Goal: Transaction & Acquisition: Download file/media

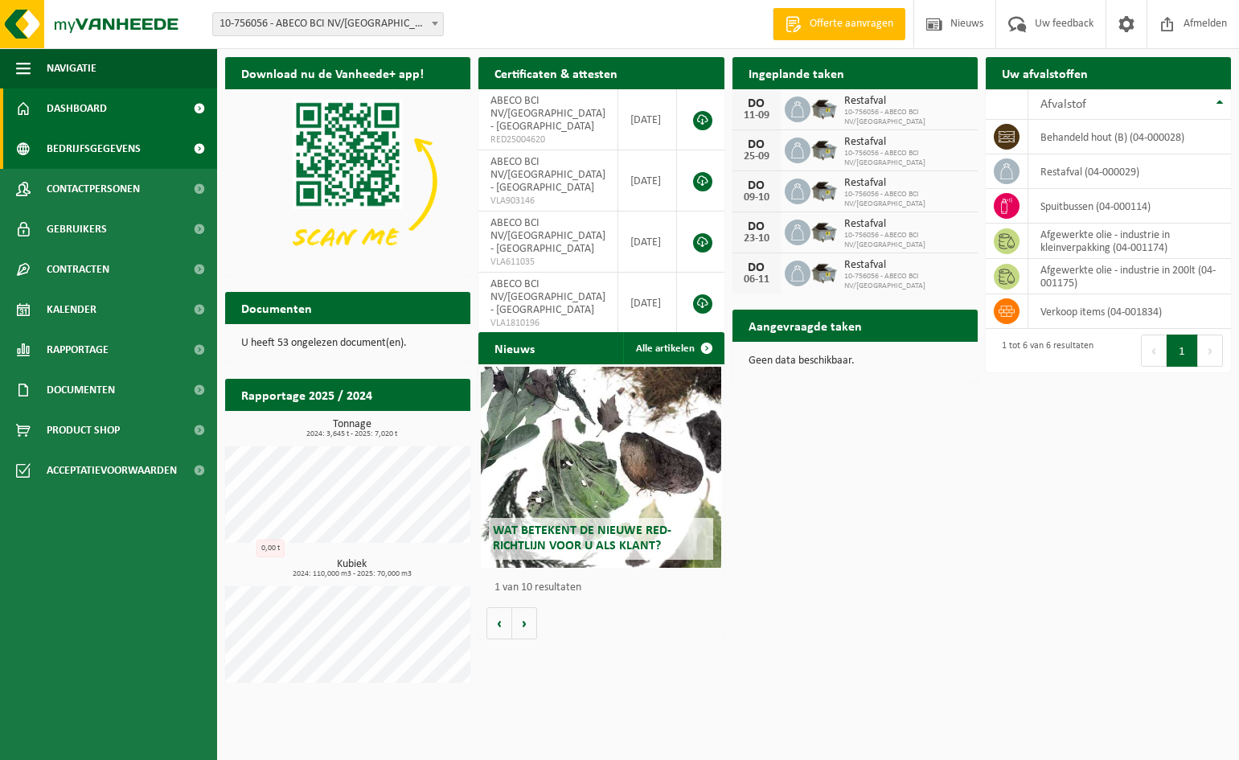
click at [84, 146] on span "Bedrijfsgegevens" at bounding box center [94, 149] width 94 height 40
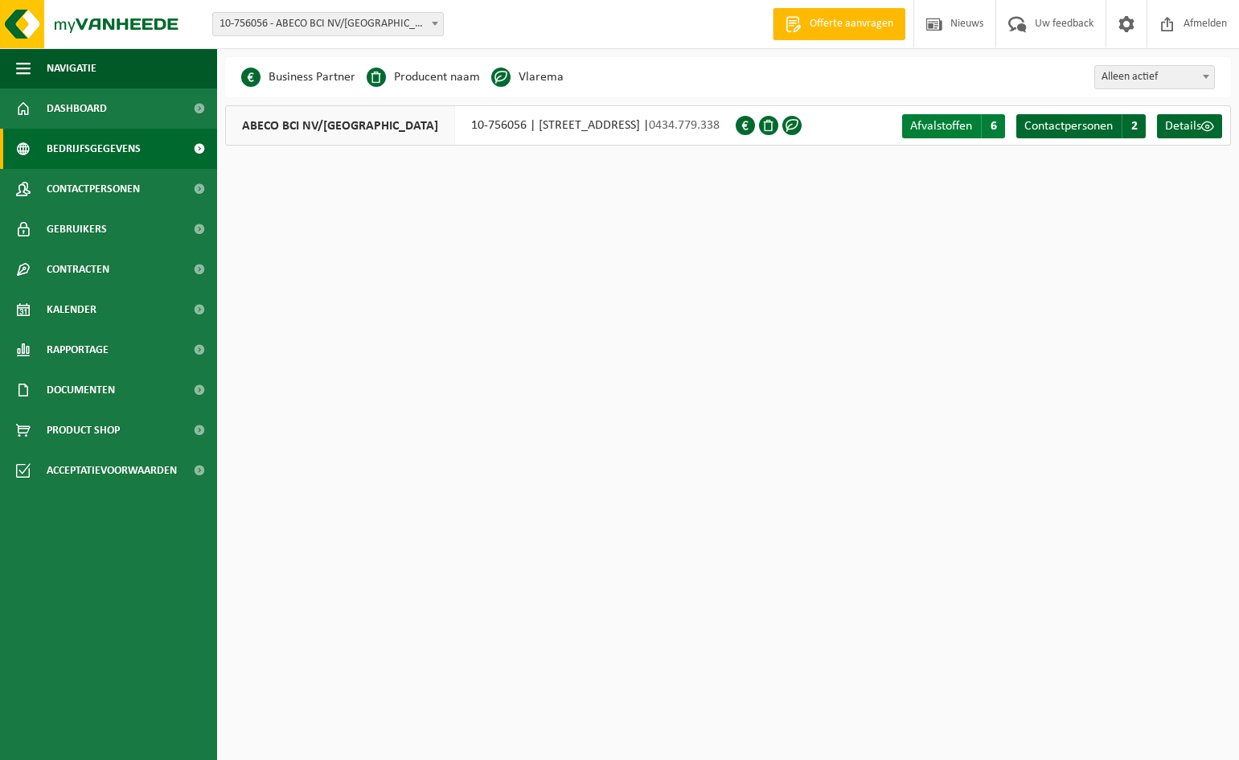
click at [944, 129] on span "Afvalstoffen" at bounding box center [941, 126] width 62 height 13
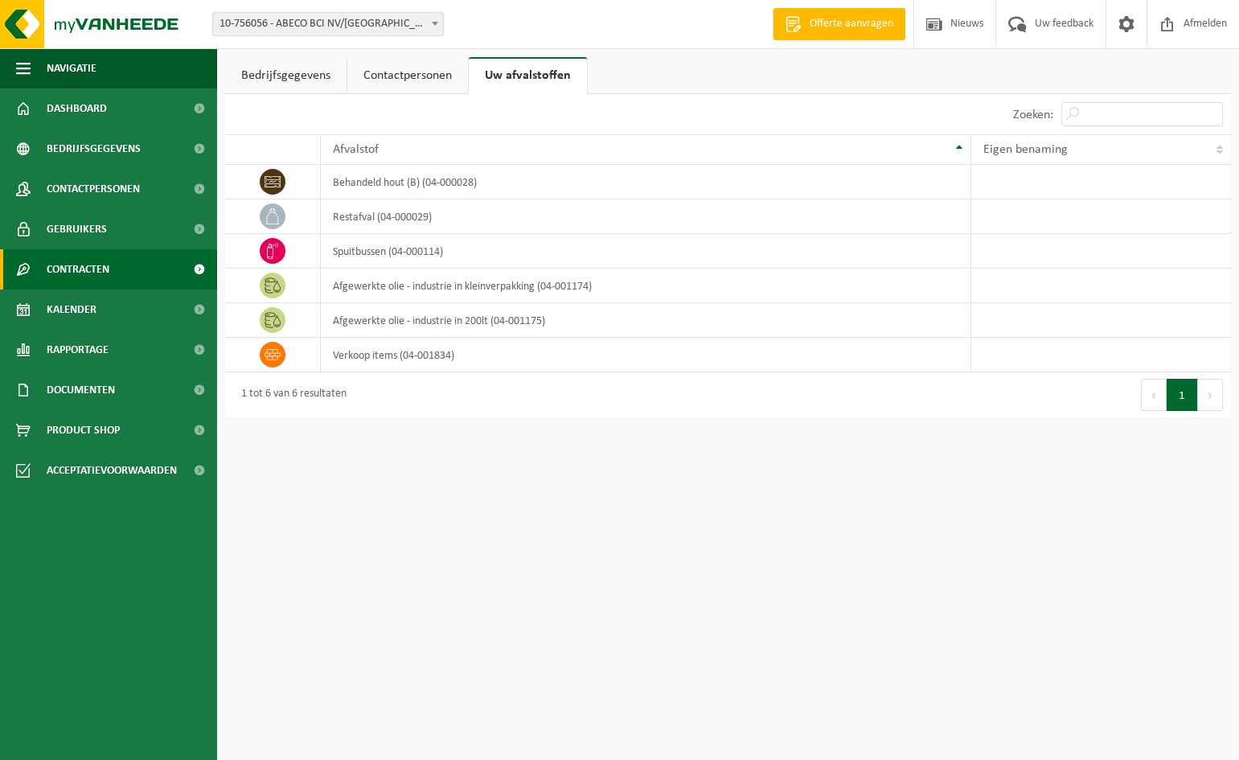
click at [96, 268] on span "Contracten" at bounding box center [78, 269] width 63 height 40
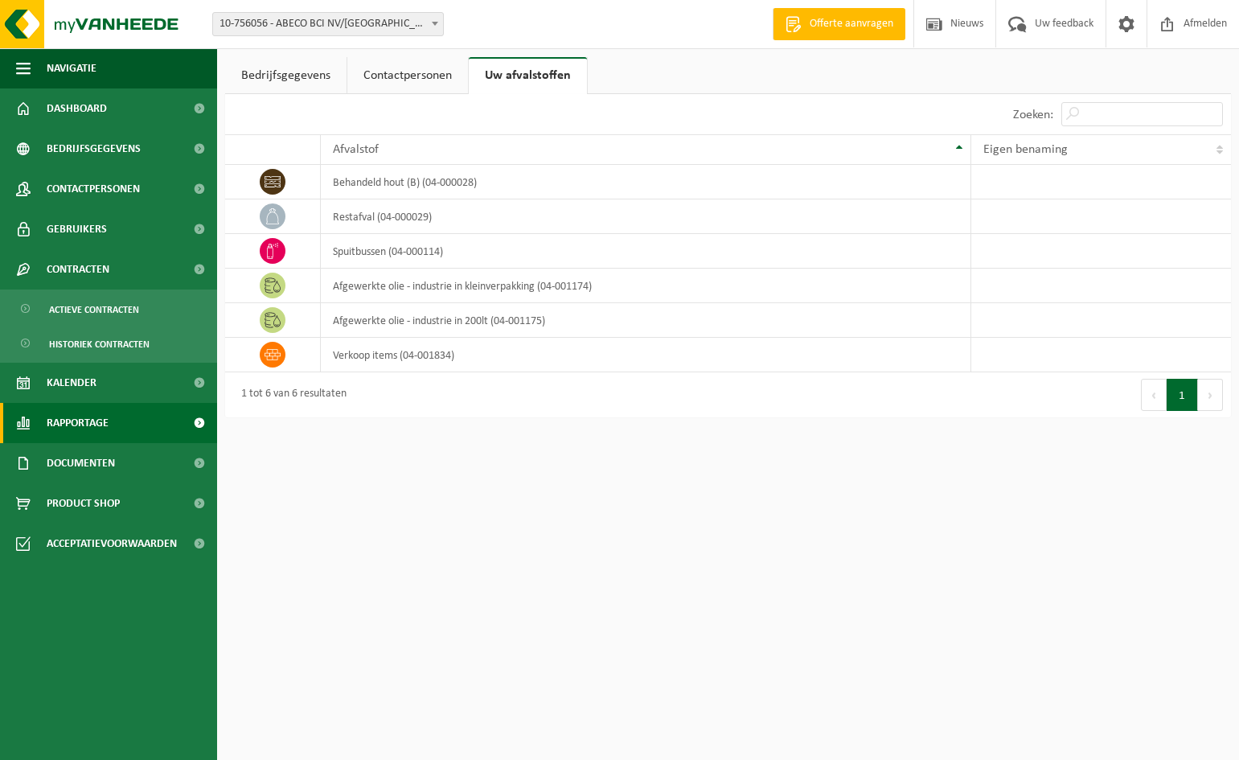
click at [91, 419] on span "Rapportage" at bounding box center [78, 423] width 62 height 40
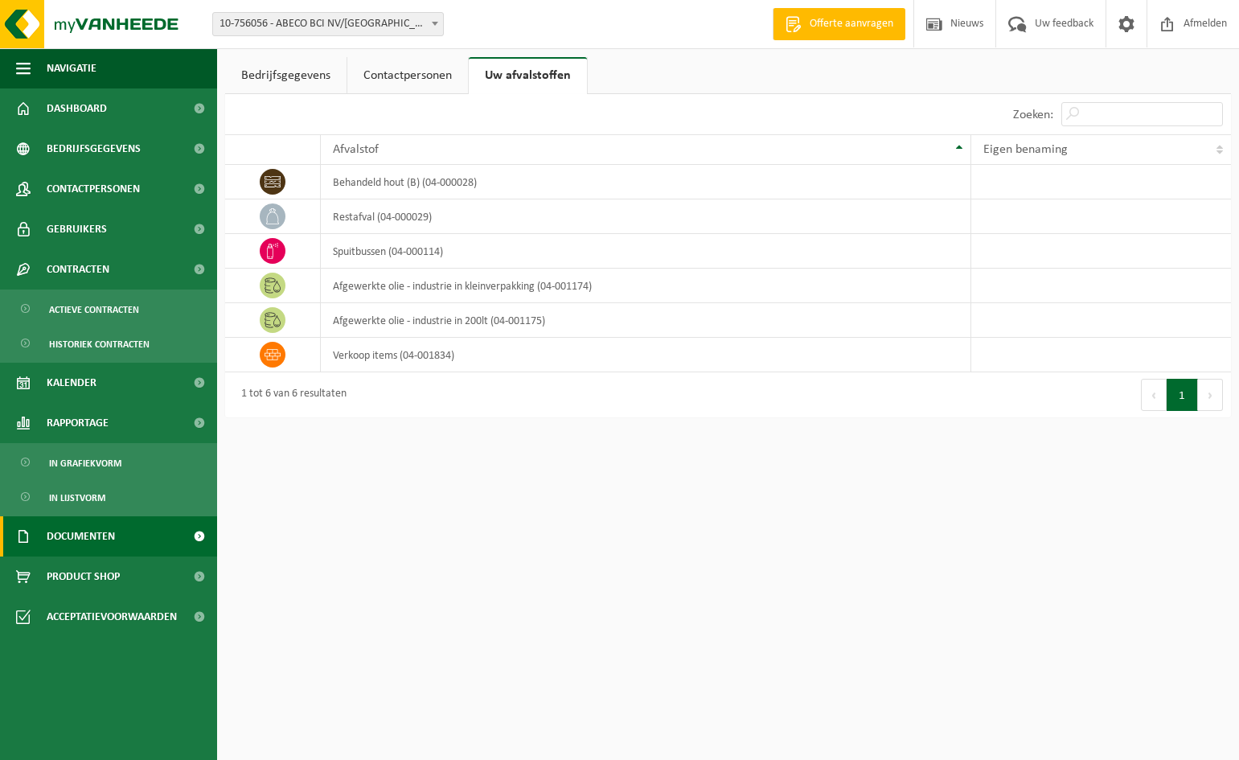
click at [76, 532] on span "Documenten" at bounding box center [81, 536] width 68 height 40
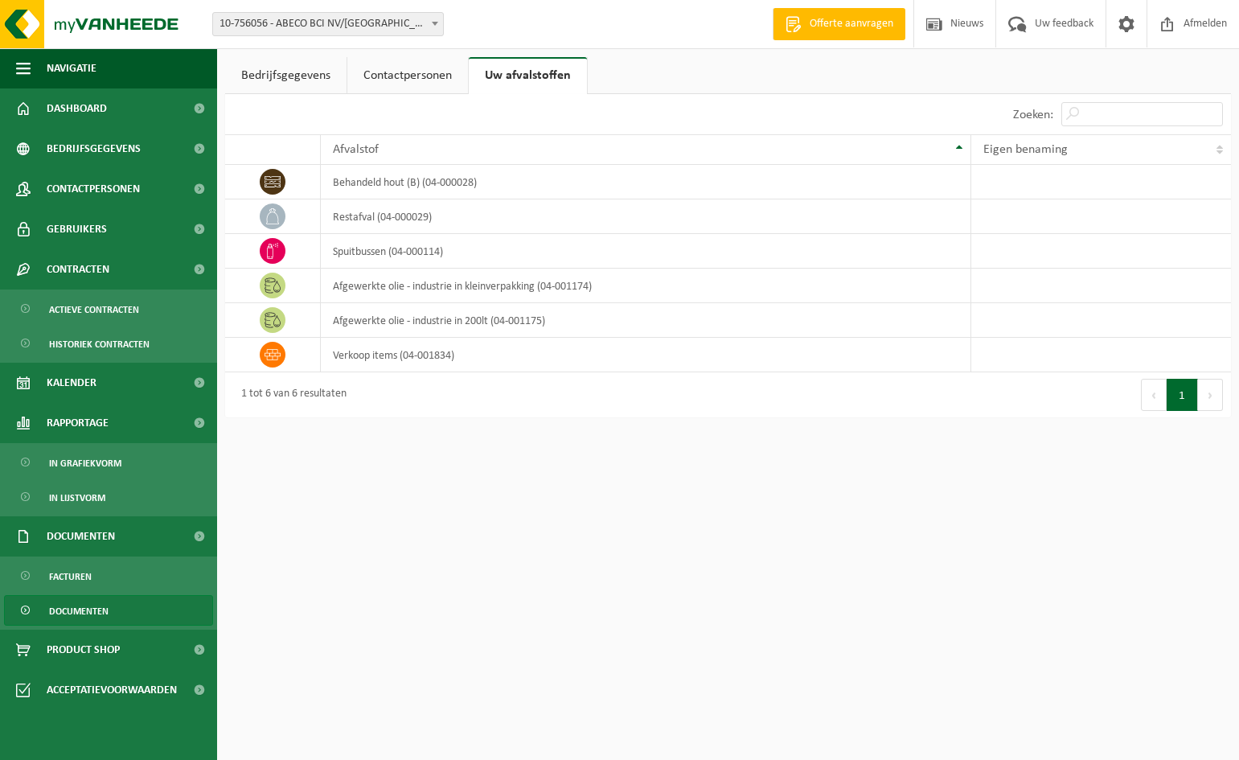
click at [76, 608] on span "Documenten" at bounding box center [78, 611] width 59 height 31
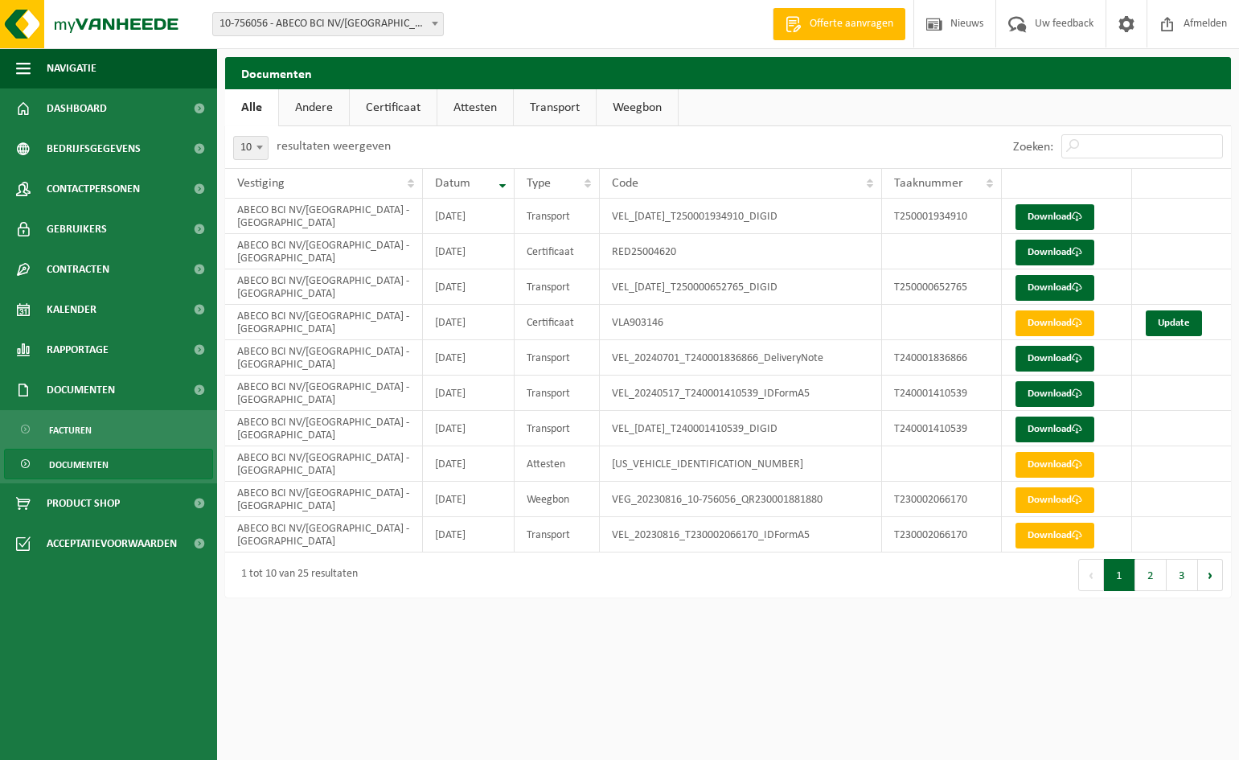
click at [389, 111] on link "Certificaat" at bounding box center [393, 107] width 87 height 37
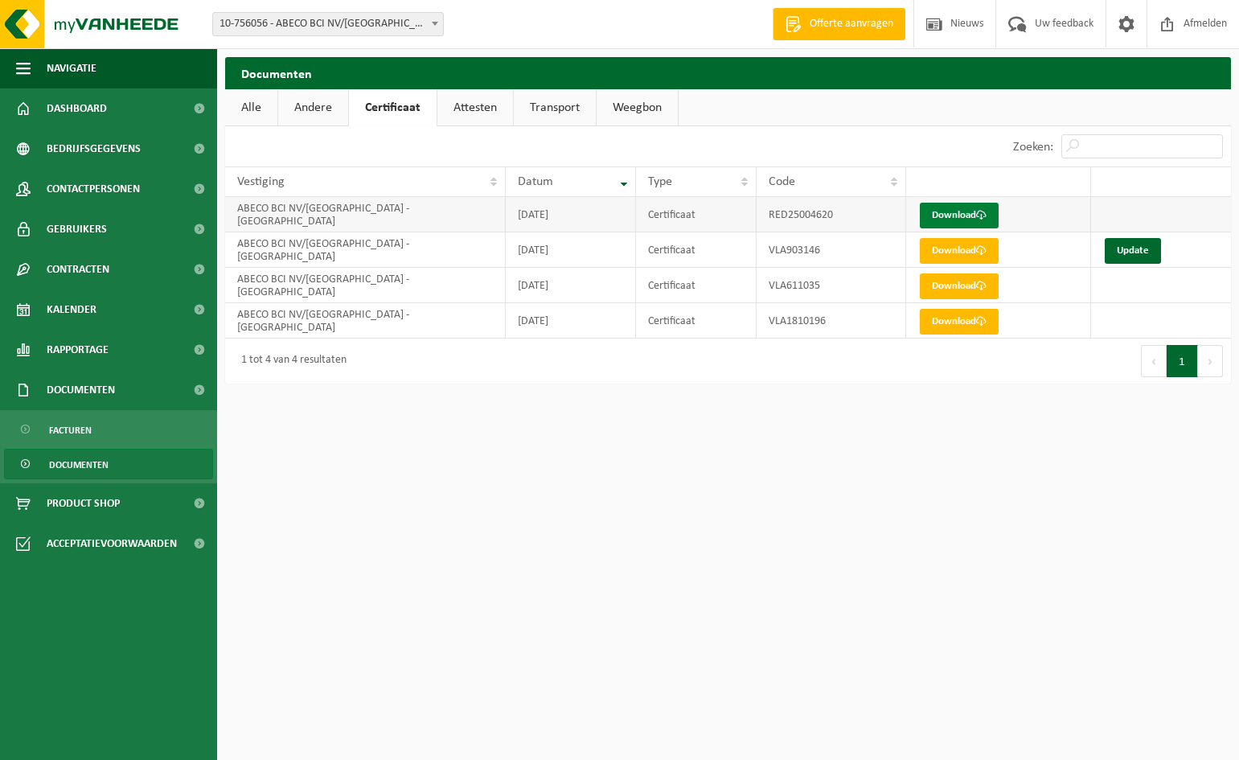
click at [949, 215] on link "Download" at bounding box center [958, 216] width 79 height 26
click at [465, 110] on link "Attesten" at bounding box center [475, 107] width 76 height 37
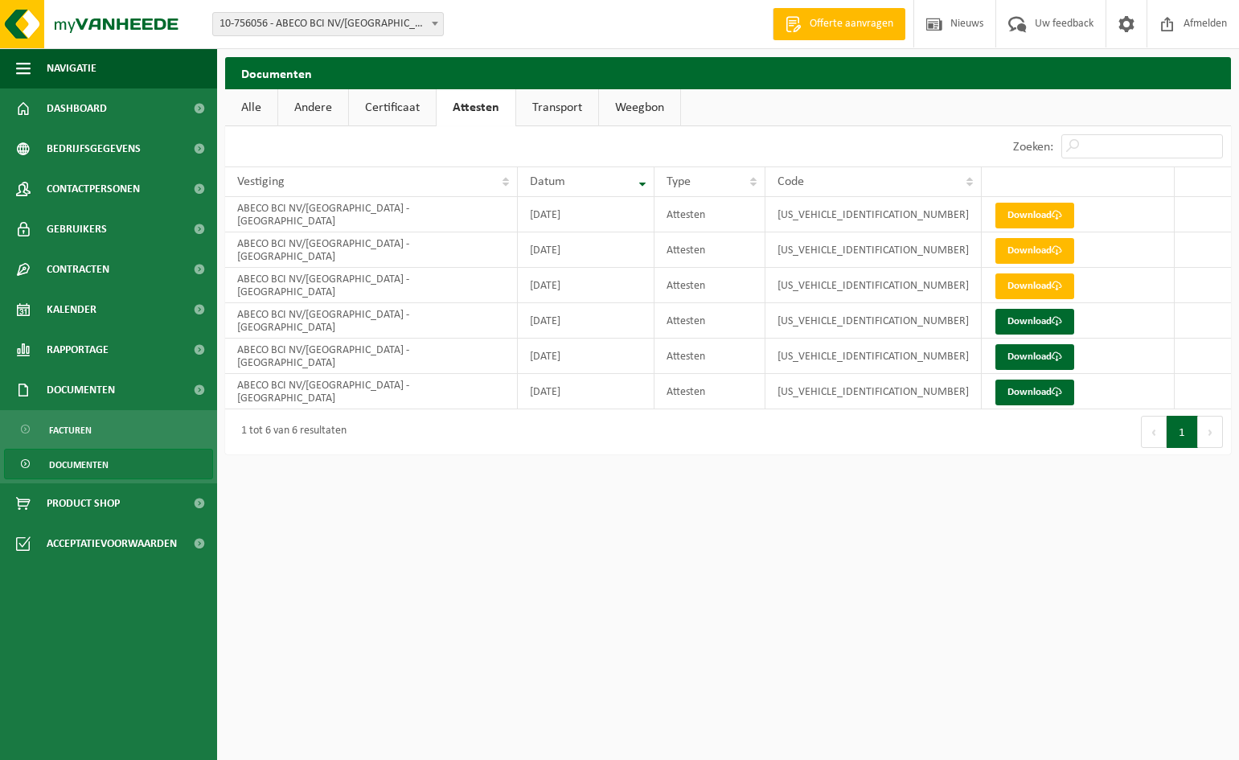
click at [315, 113] on link "Andere" at bounding box center [313, 107] width 70 height 37
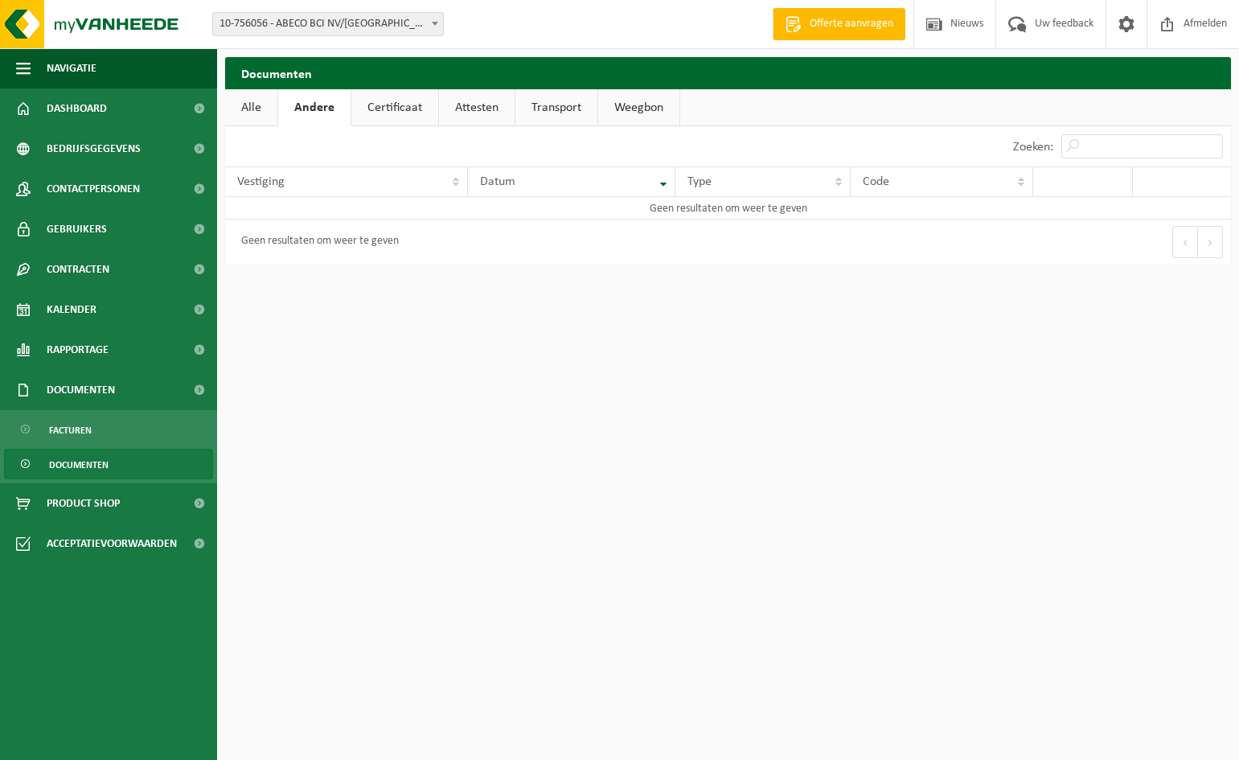
click at [248, 108] on link "Alle" at bounding box center [251, 107] width 52 height 37
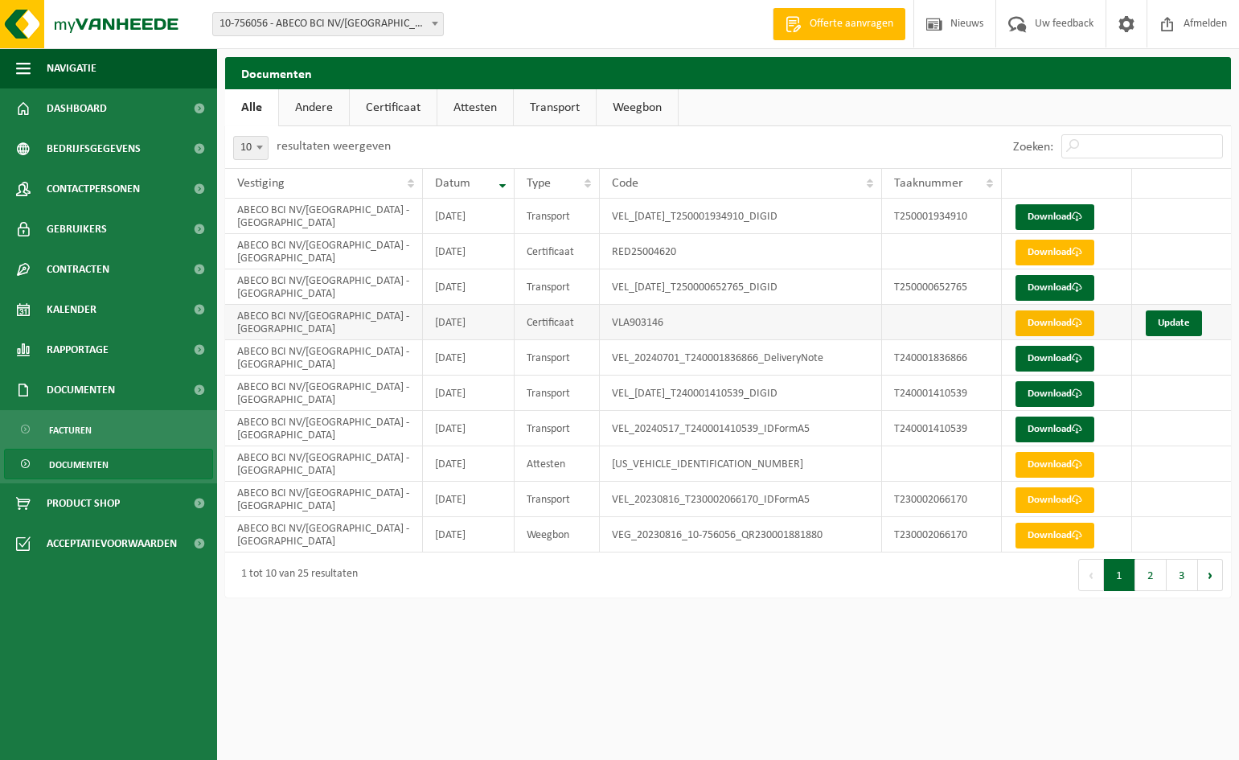
click at [1045, 324] on link "Download" at bounding box center [1054, 323] width 79 height 26
